Goal: Find specific page/section: Find specific page/section

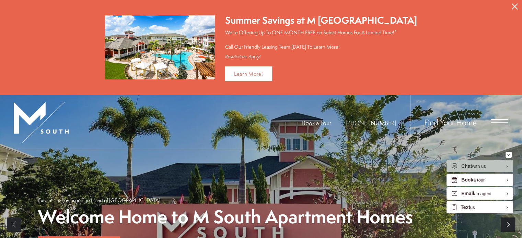
click at [516, 5] on icon "Close Alert" at bounding box center [514, 6] width 6 height 6
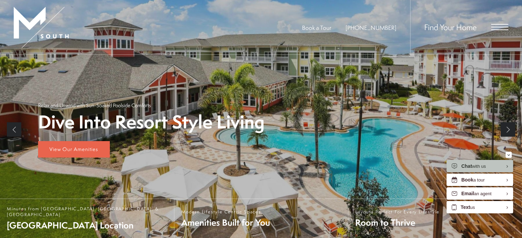
click at [509, 17] on div "Book a Tour [PHONE_NUMBER] Find Your Home" at bounding box center [261, 27] width 522 height 55
click at [502, 24] on span "Open Menu" at bounding box center [499, 24] width 17 height 1
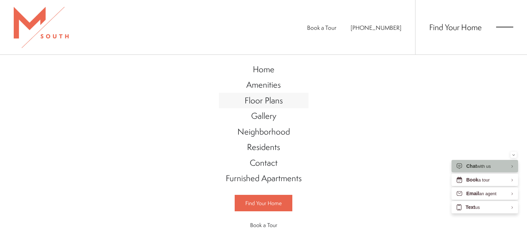
click at [265, 98] on span "Floor Plans" at bounding box center [263, 101] width 38 height 12
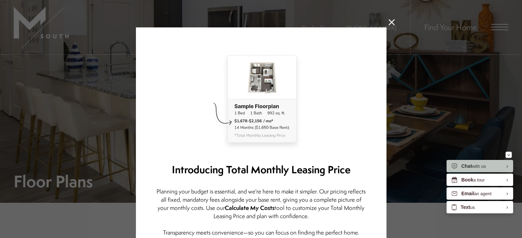
click at [388, 20] on icon at bounding box center [391, 22] width 6 height 6
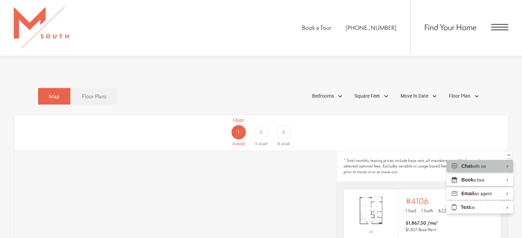
scroll to position [384, 0]
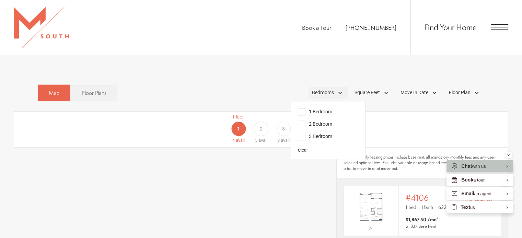
click at [332, 89] on span "Bedrooms" at bounding box center [323, 92] width 22 height 7
click at [313, 121] on span "2 Bedroom" at bounding box center [315, 125] width 34 height 8
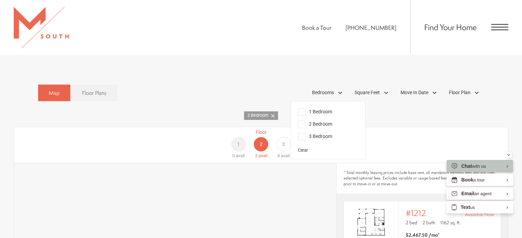
click at [429, 129] on div "Floor 1 0 avail Floor 2 2 avail Floor 3 4 avail" at bounding box center [473, 144] width 493 height 31
click at [330, 89] on span "Bedrooms" at bounding box center [323, 92] width 22 height 7
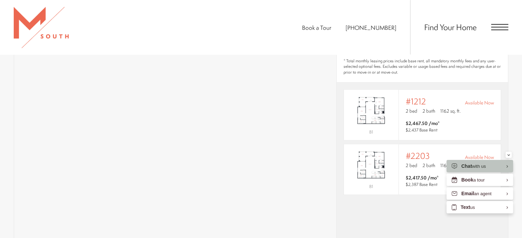
scroll to position [491, 0]
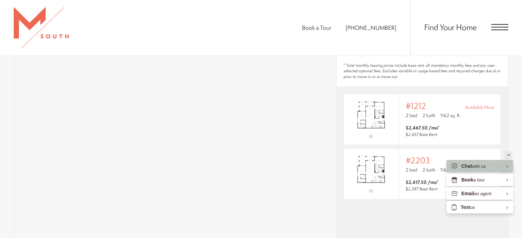
click at [510, 155] on button "Minimize" at bounding box center [508, 155] width 6 height 6
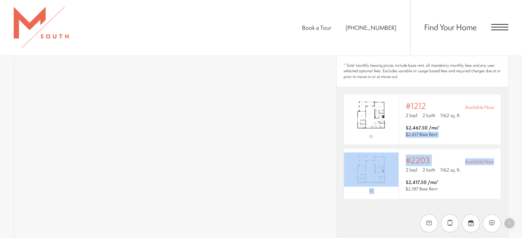
drag, startPoint x: 499, startPoint y: 124, endPoint x: 505, endPoint y: 138, distance: 15.2
click at [505, 138] on div "No units found. Please clear the filters or select a different floor. B1 Outsid…" at bounding box center [421, 150] width 171 height 112
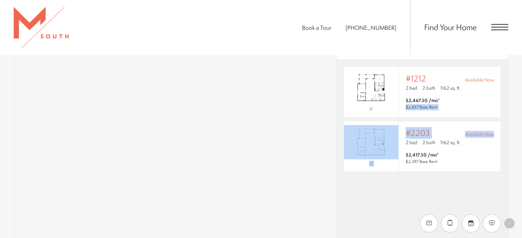
scroll to position [508, 0]
